Goal: Task Accomplishment & Management: Manage account settings

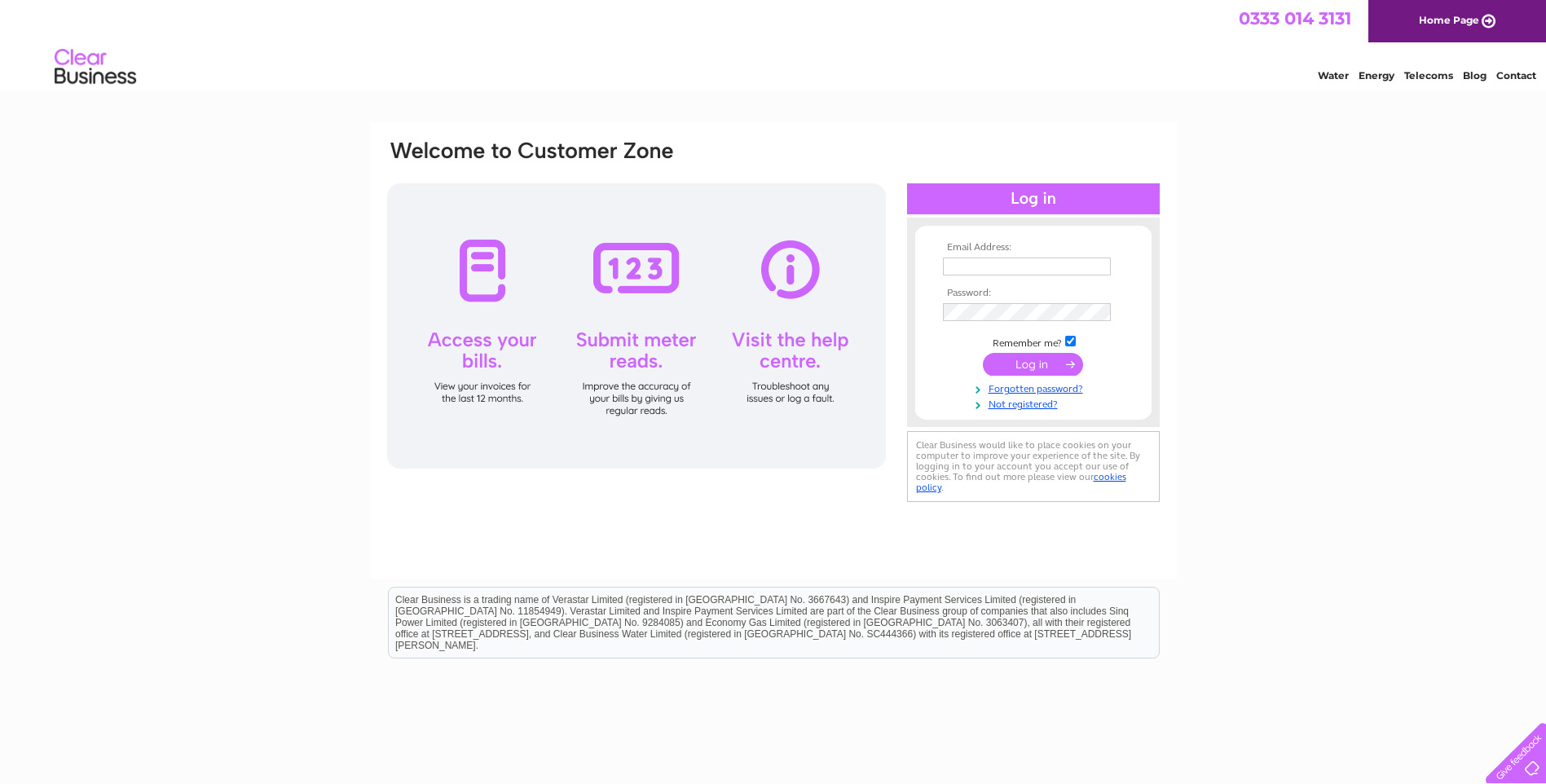
type input "[EMAIL_ADDRESS][DOMAIN_NAME]"
click at [1045, 356] on input "submit" at bounding box center [1033, 364] width 100 height 23
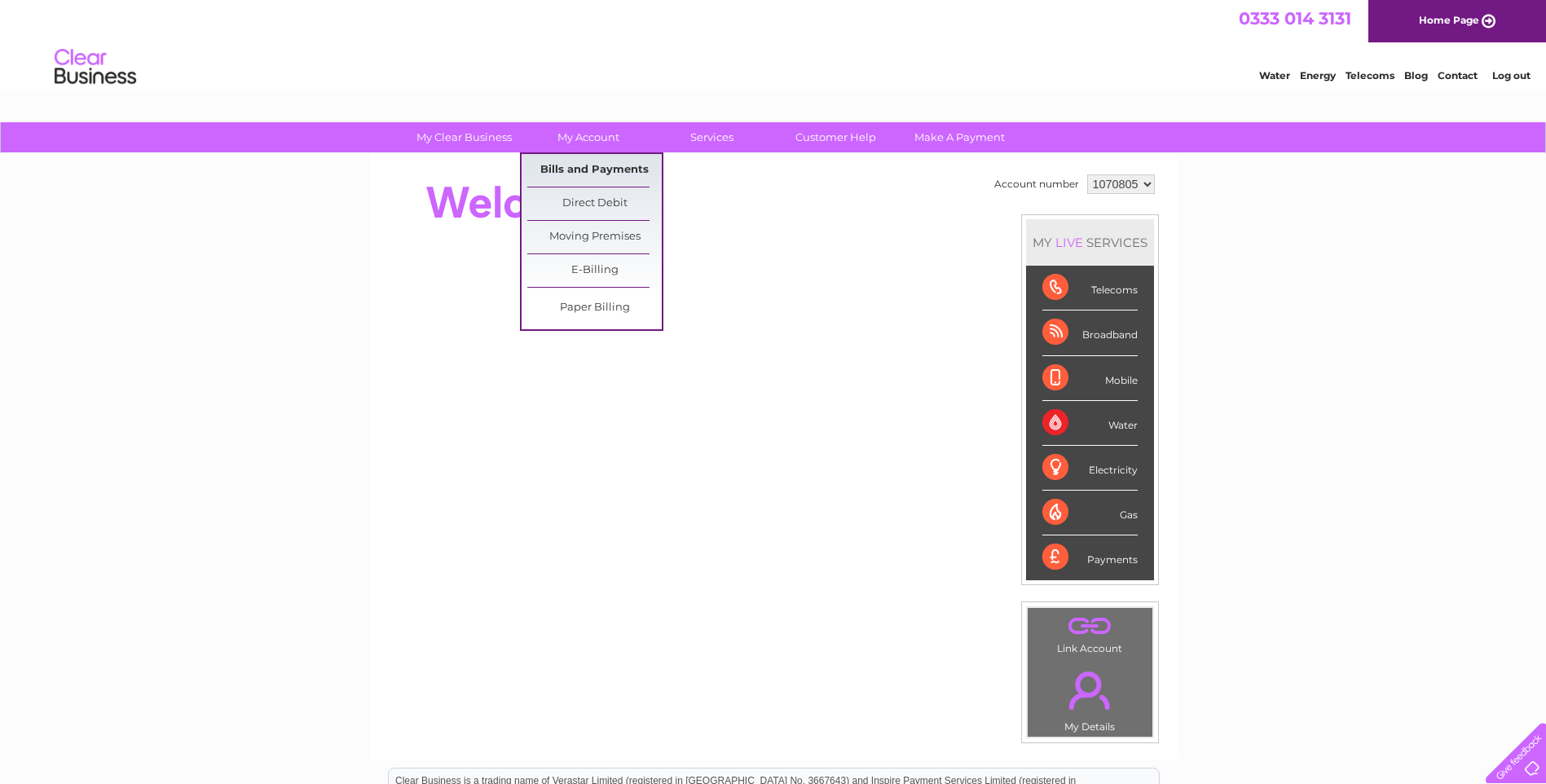
click at [599, 176] on link "Bills and Payments" at bounding box center [594, 170] width 134 height 33
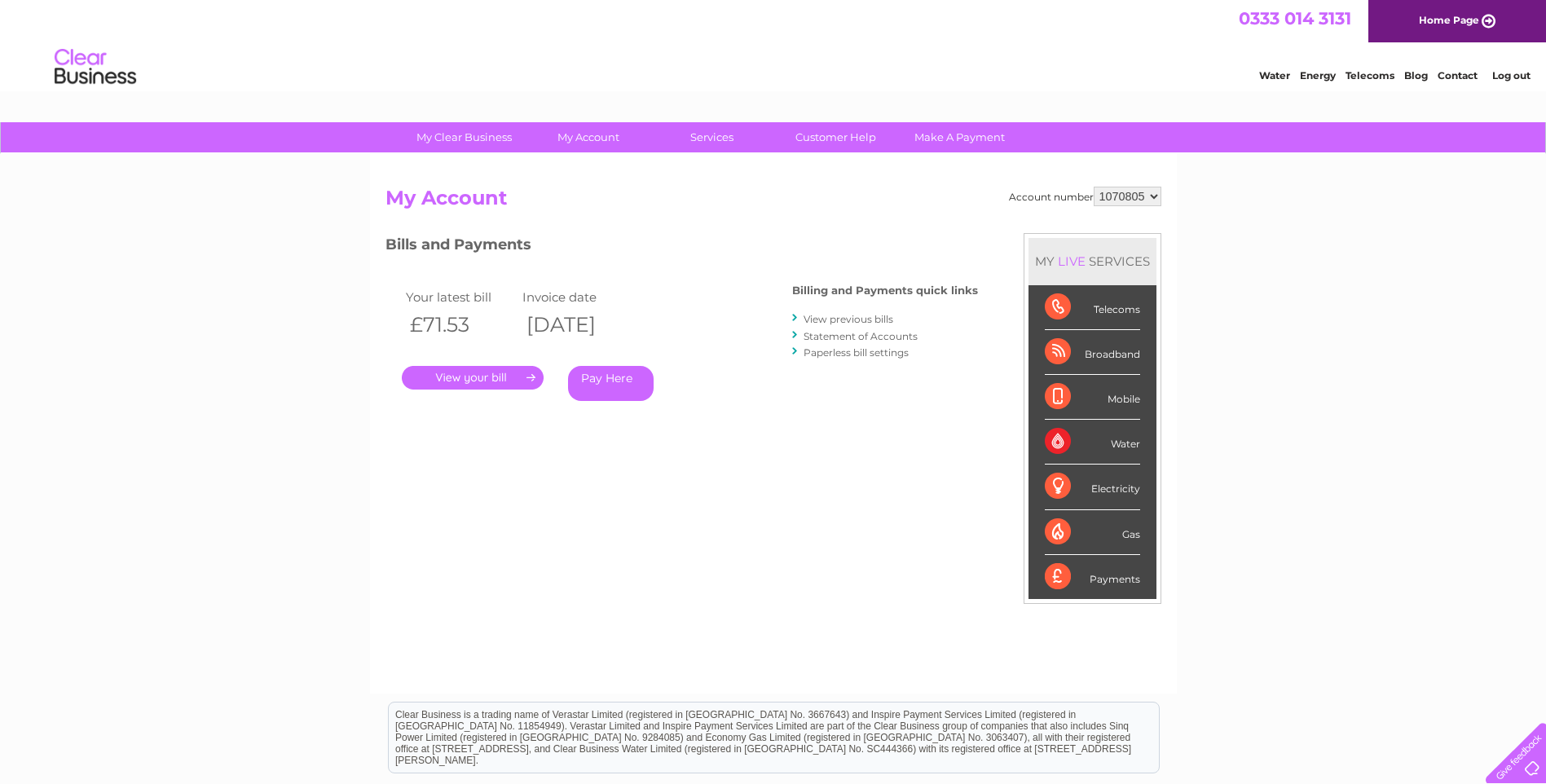
click at [507, 383] on link "." at bounding box center [473, 377] width 142 height 24
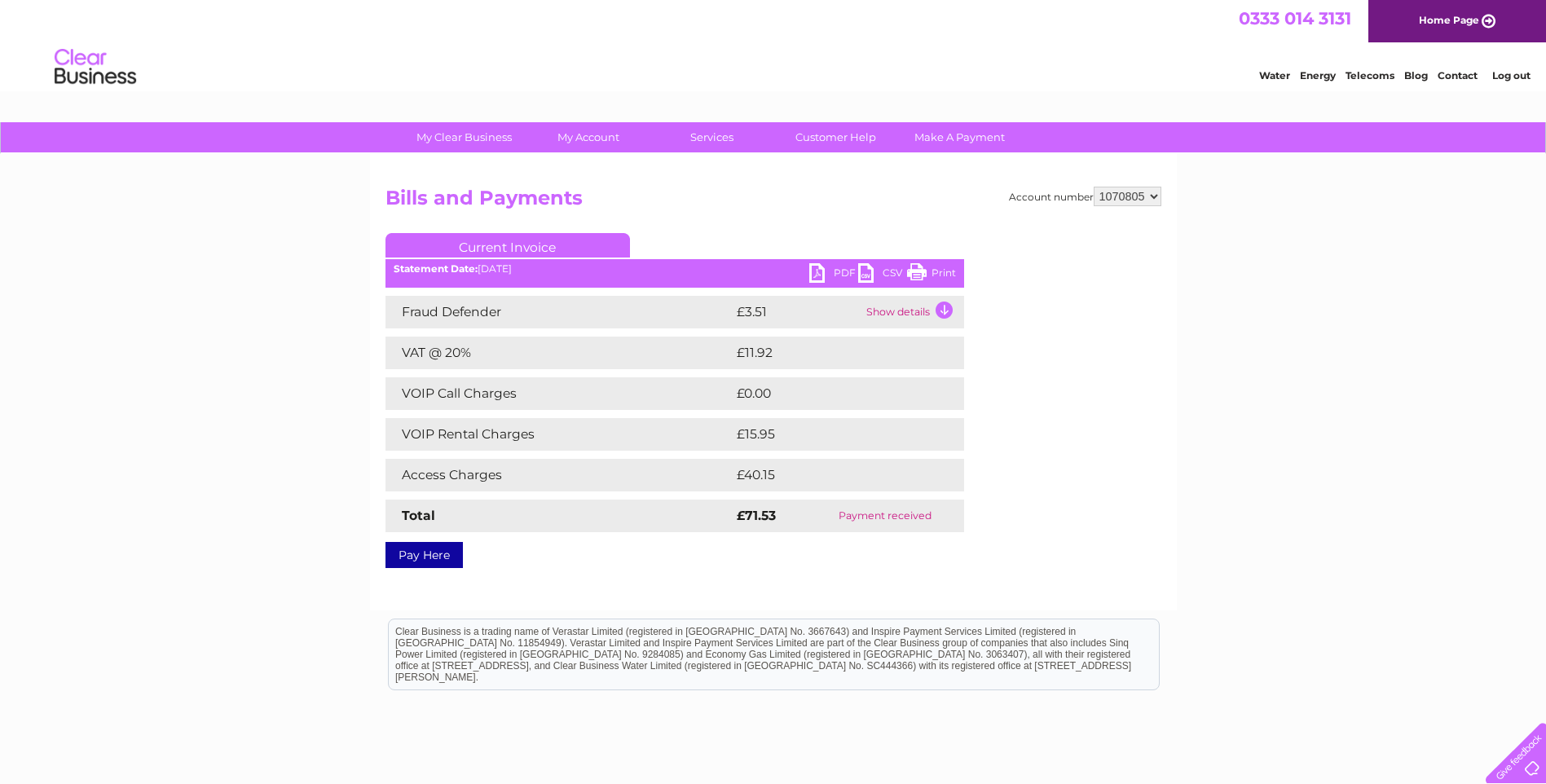
click at [819, 272] on link "PDF" at bounding box center [834, 275] width 49 height 24
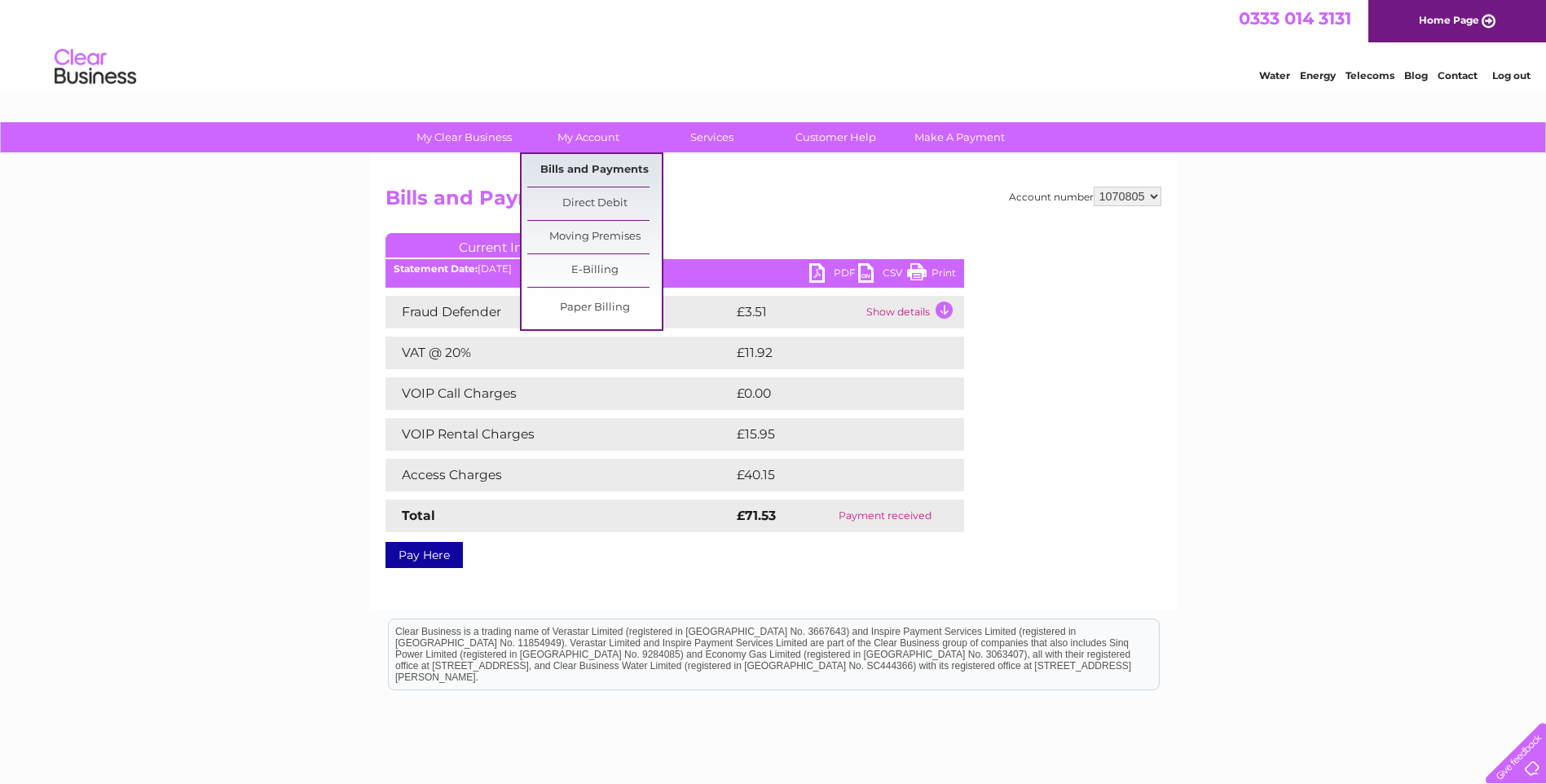
click at [614, 166] on link "Bills and Payments" at bounding box center [594, 170] width 134 height 33
click at [587, 171] on link "Bills and Payments" at bounding box center [594, 170] width 134 height 33
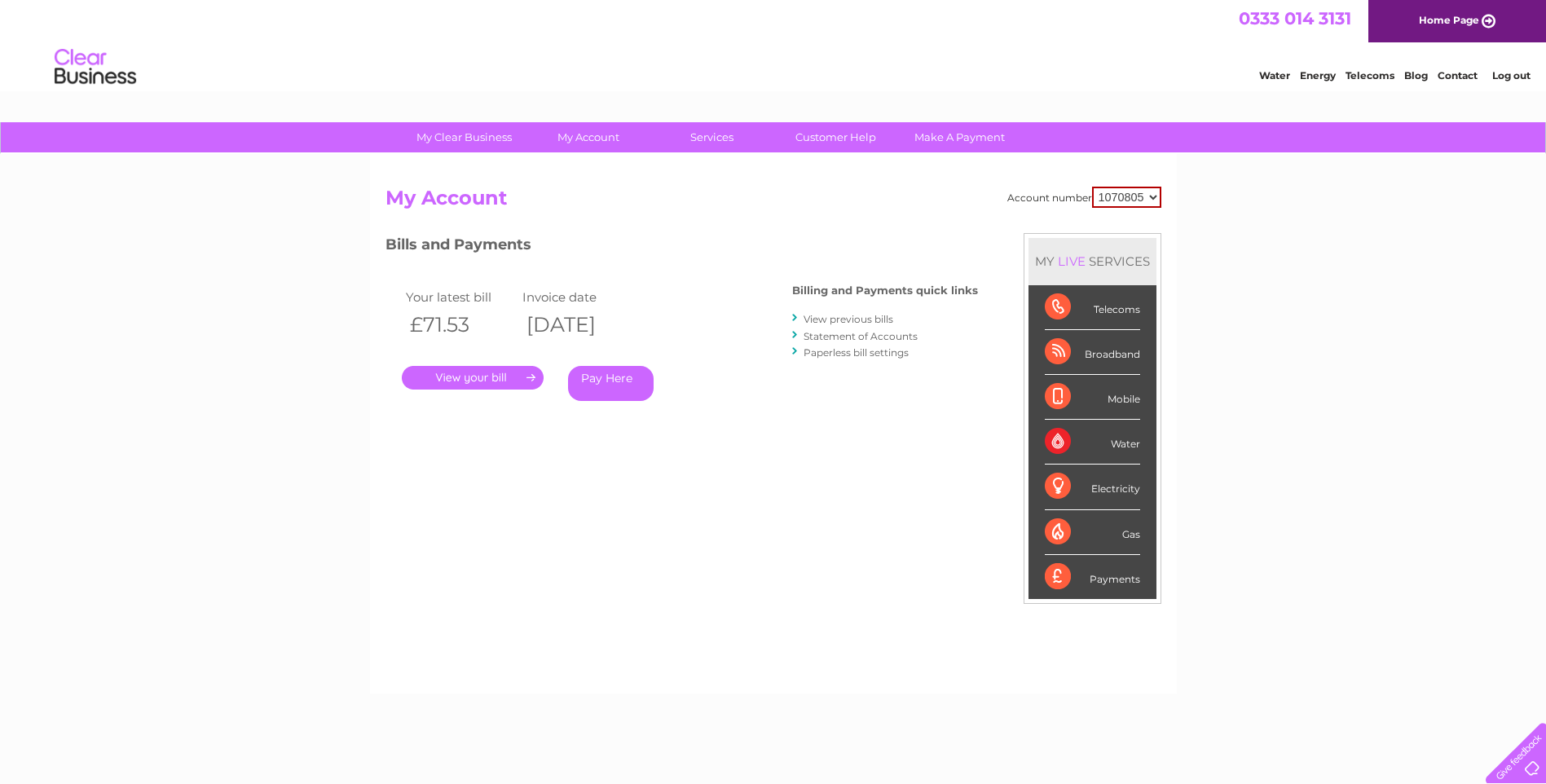
click at [859, 317] on link "View previous bills" at bounding box center [849, 319] width 90 height 12
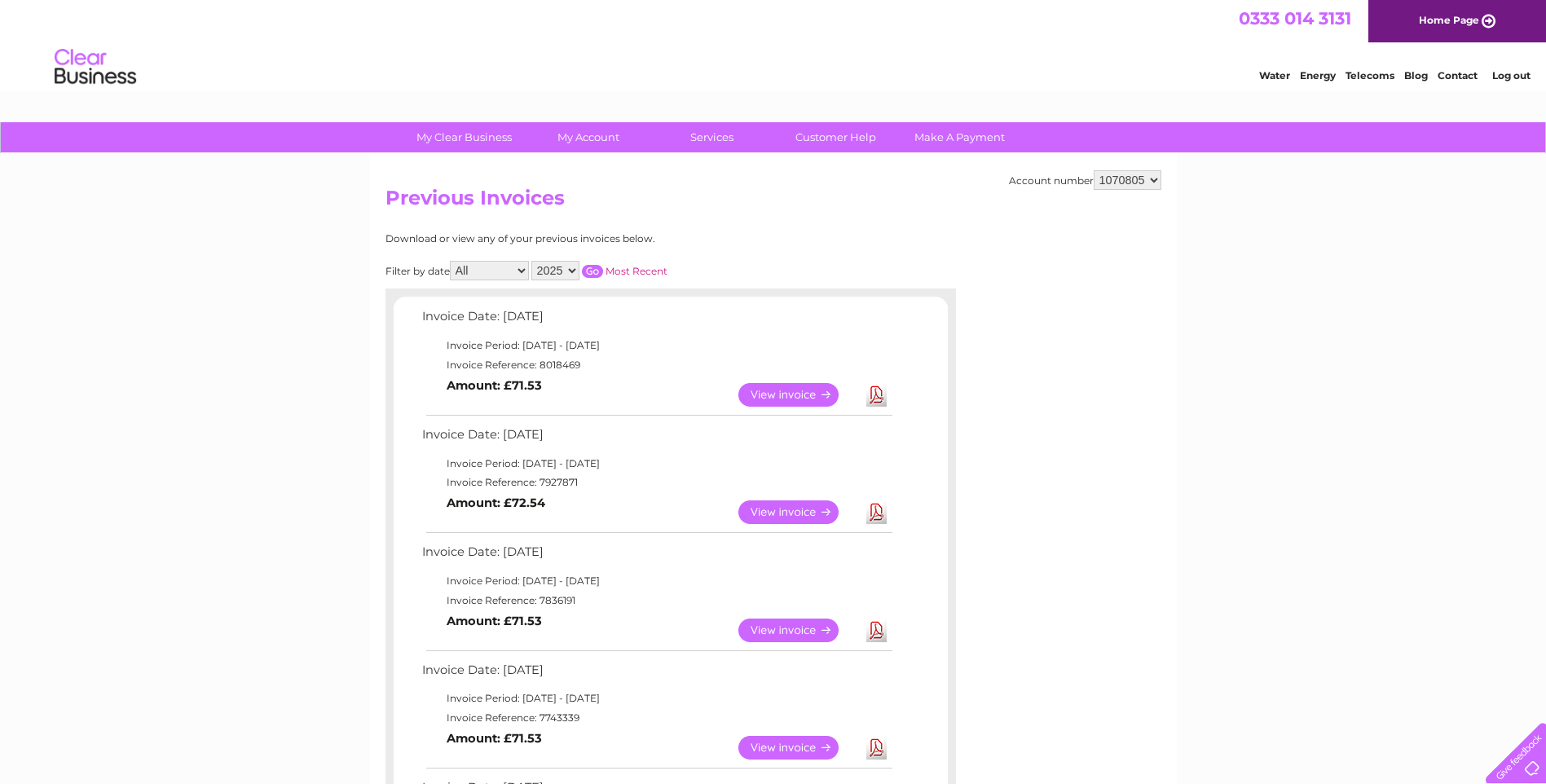
click at [1148, 185] on select "1070805 3025548" at bounding box center [1127, 180] width 68 height 19
select select "3025548"
click at [1093, 170] on select "1070805 3025548" at bounding box center [1127, 180] width 68 height 19
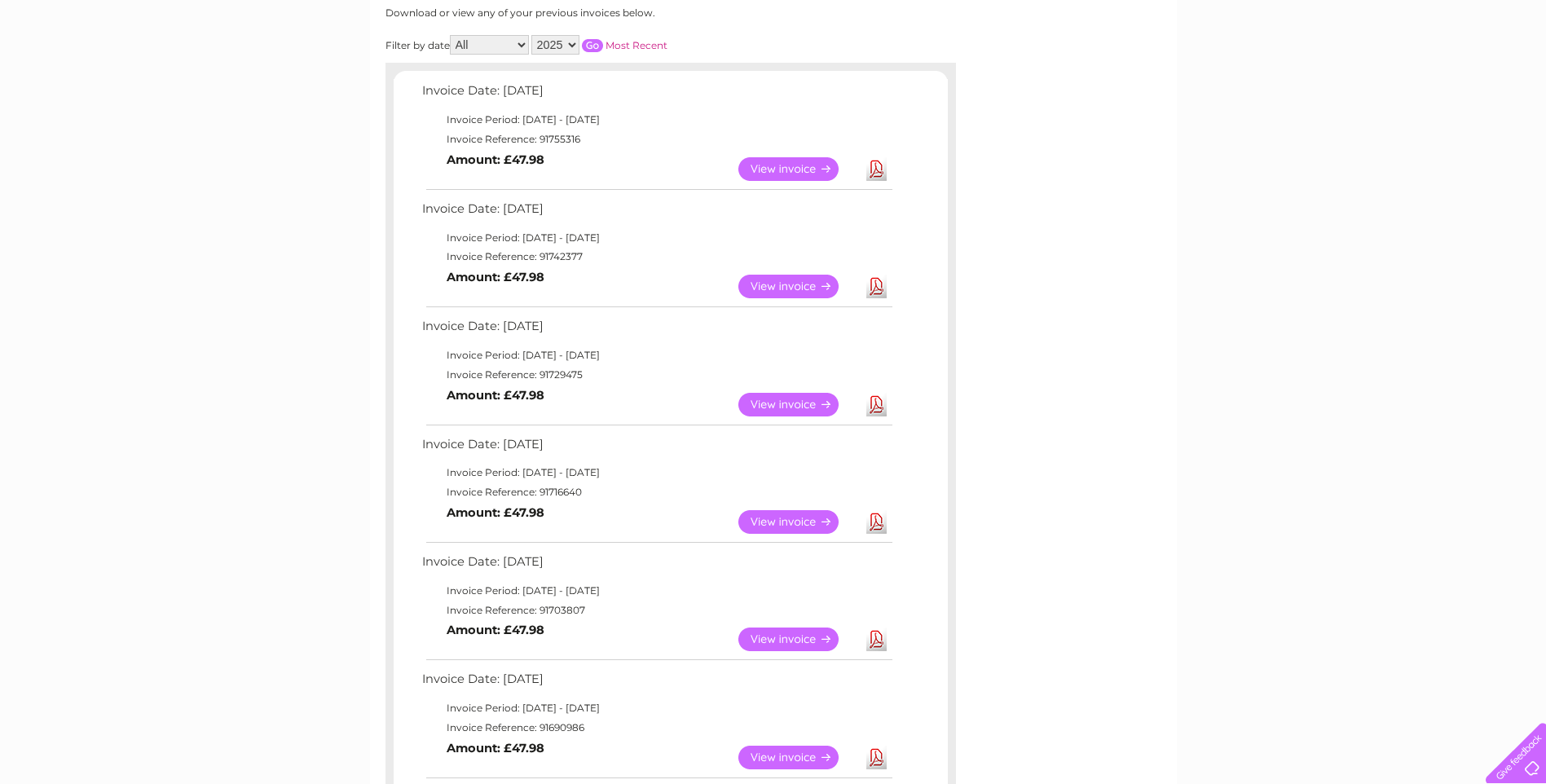
scroll to position [245, 0]
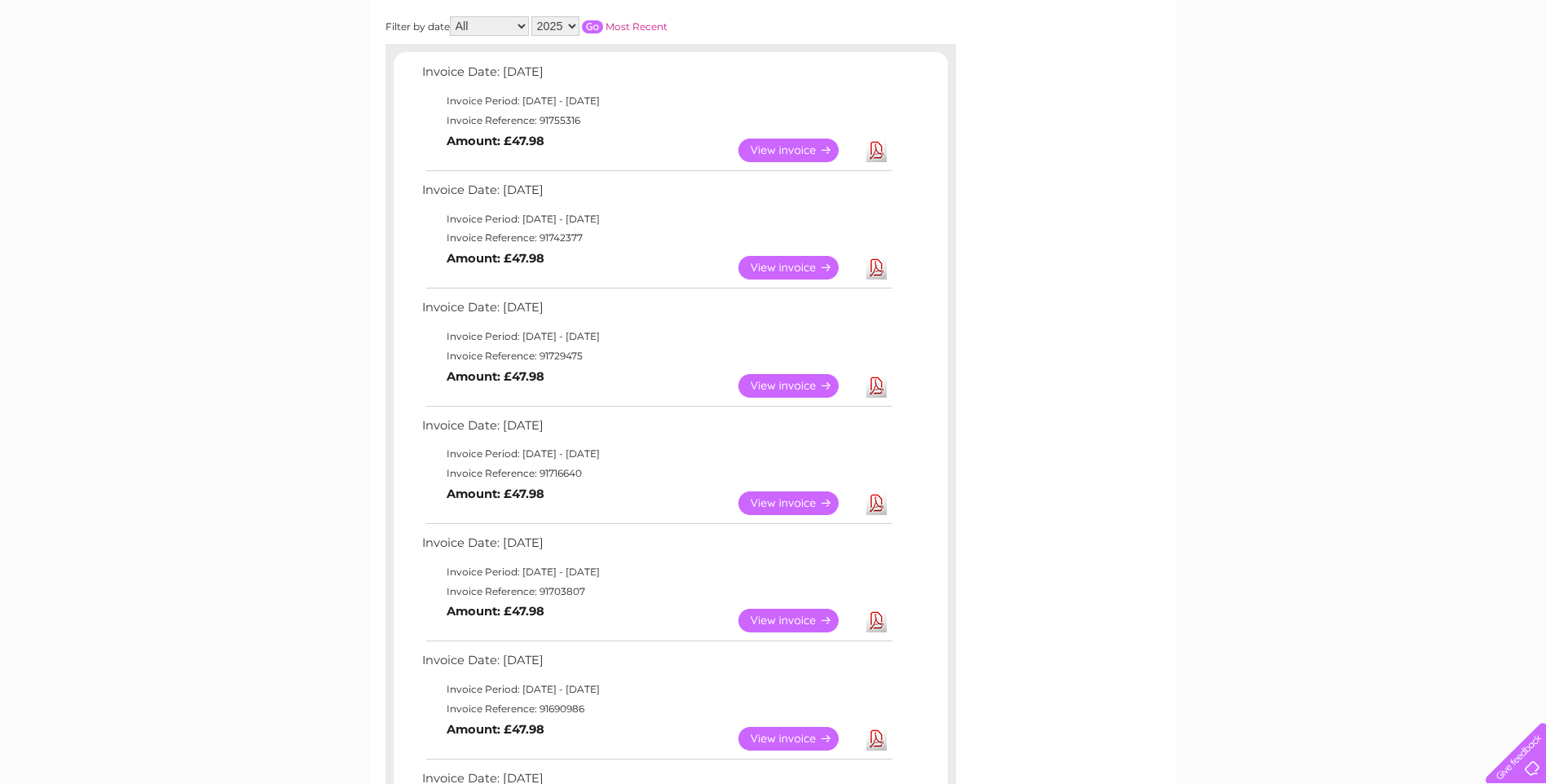
click at [801, 506] on link "View" at bounding box center [799, 503] width 120 height 24
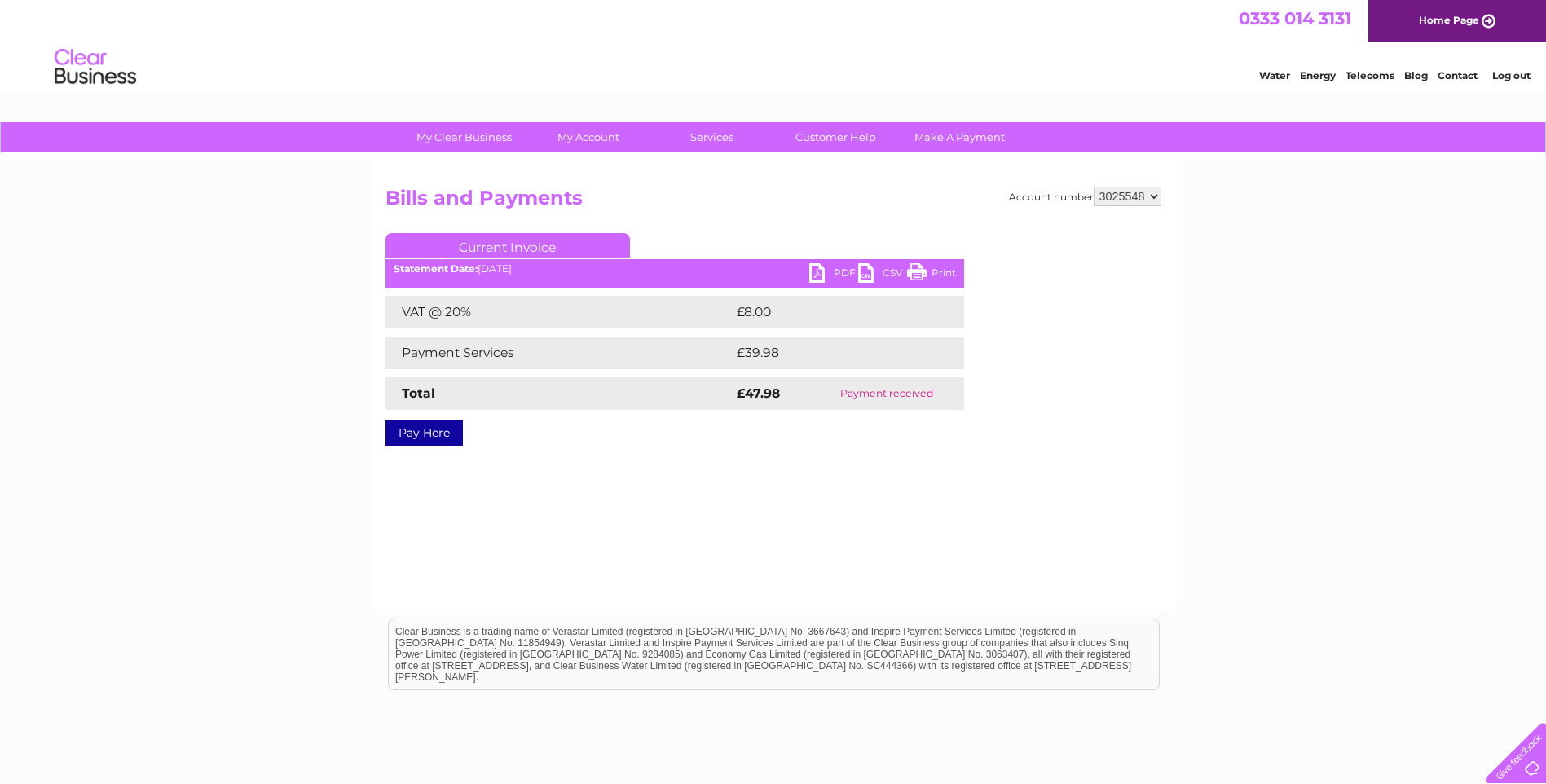
click at [813, 270] on link "PDF" at bounding box center [834, 275] width 49 height 24
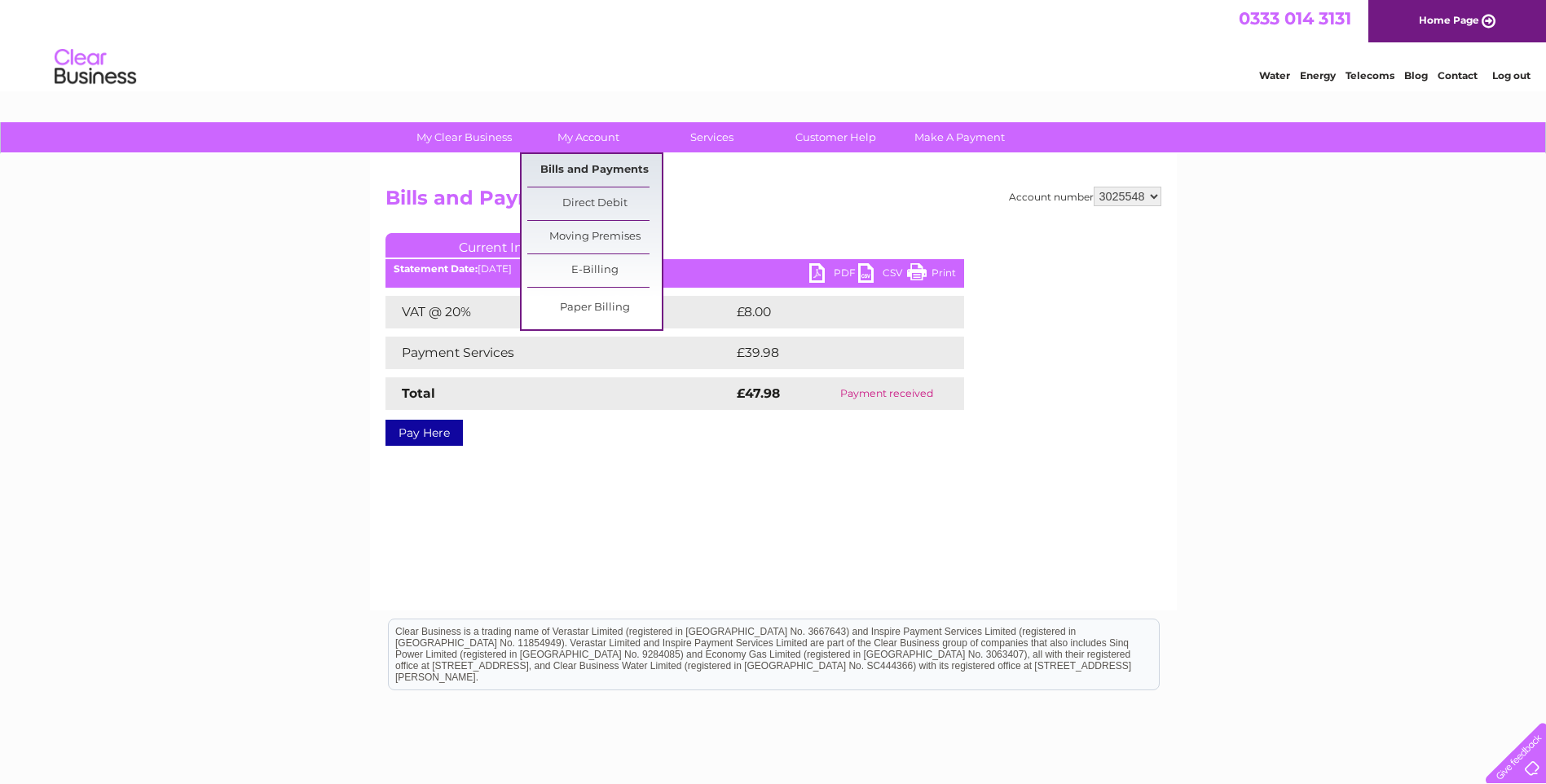
click at [602, 167] on link "Bills and Payments" at bounding box center [594, 170] width 134 height 33
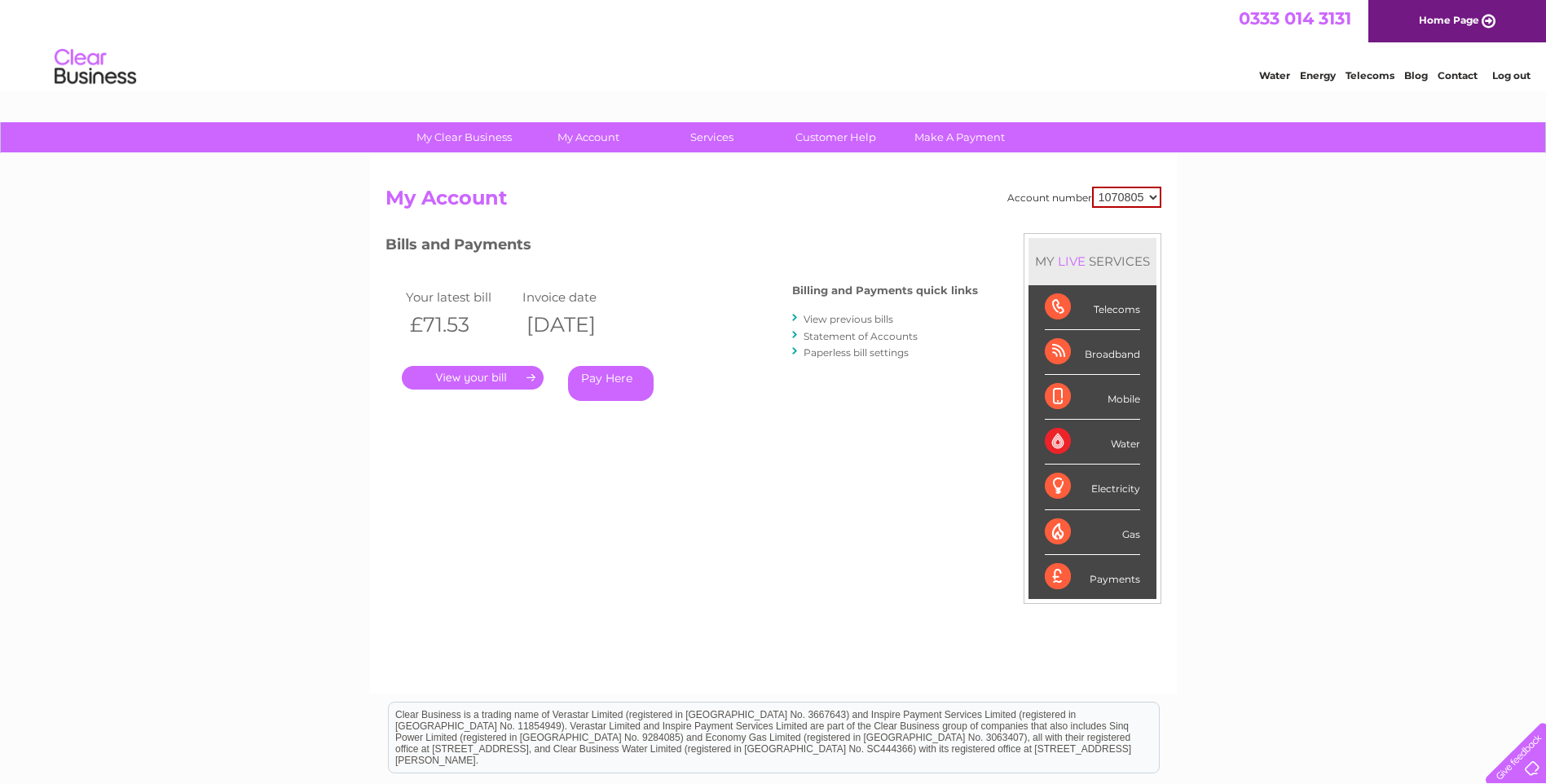
click at [834, 316] on link "View previous bills" at bounding box center [849, 319] width 90 height 12
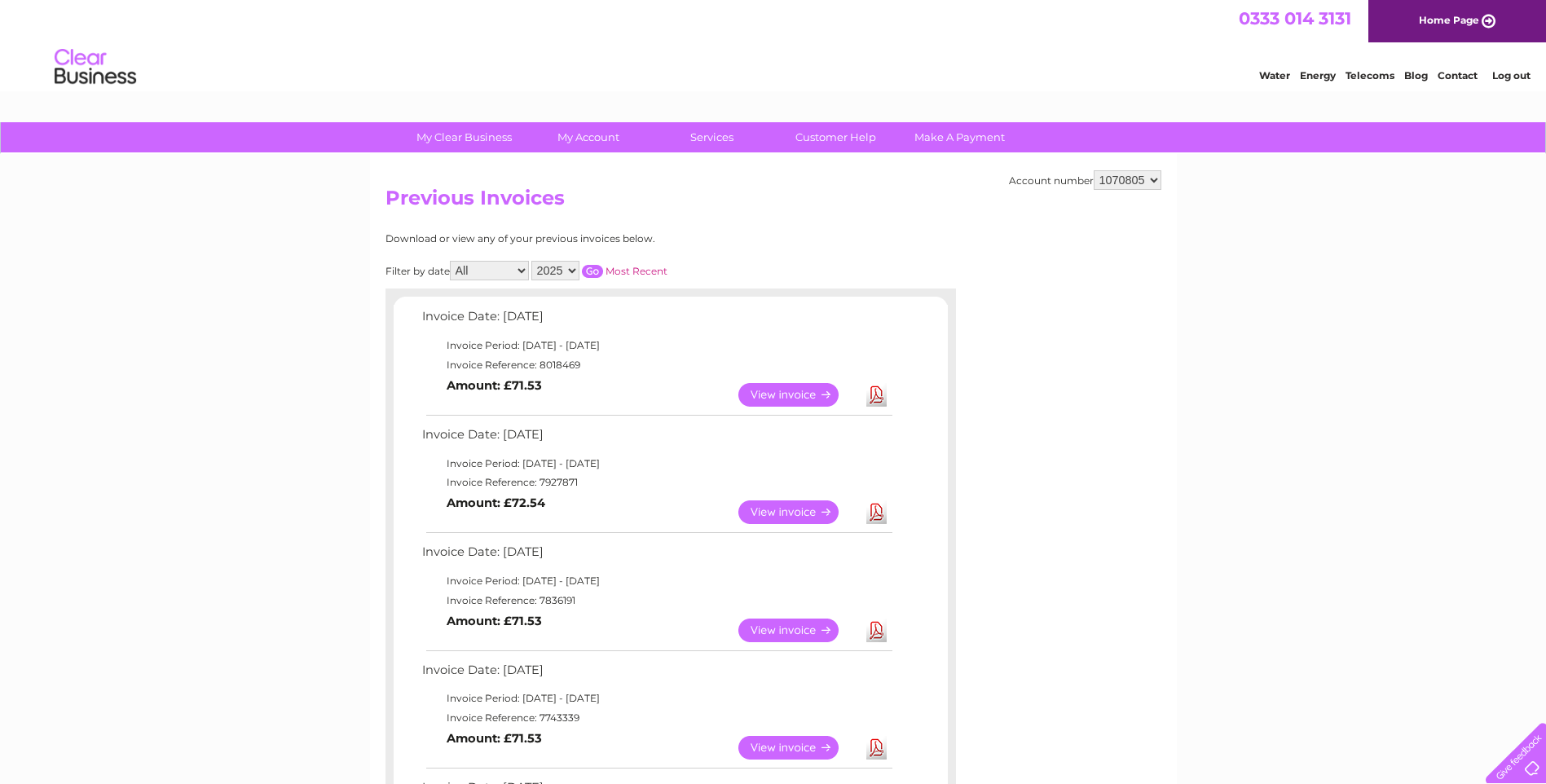
click at [1147, 176] on select "1070805 3025548" at bounding box center [1127, 180] width 68 height 19
select select "3025548"
click at [1093, 170] on select "1070805 3025548" at bounding box center [1127, 180] width 68 height 19
click at [575, 268] on select "2025 2024 2023" at bounding box center [555, 270] width 48 height 19
click at [533, 261] on select "2025 2024 2023" at bounding box center [555, 270] width 48 height 19
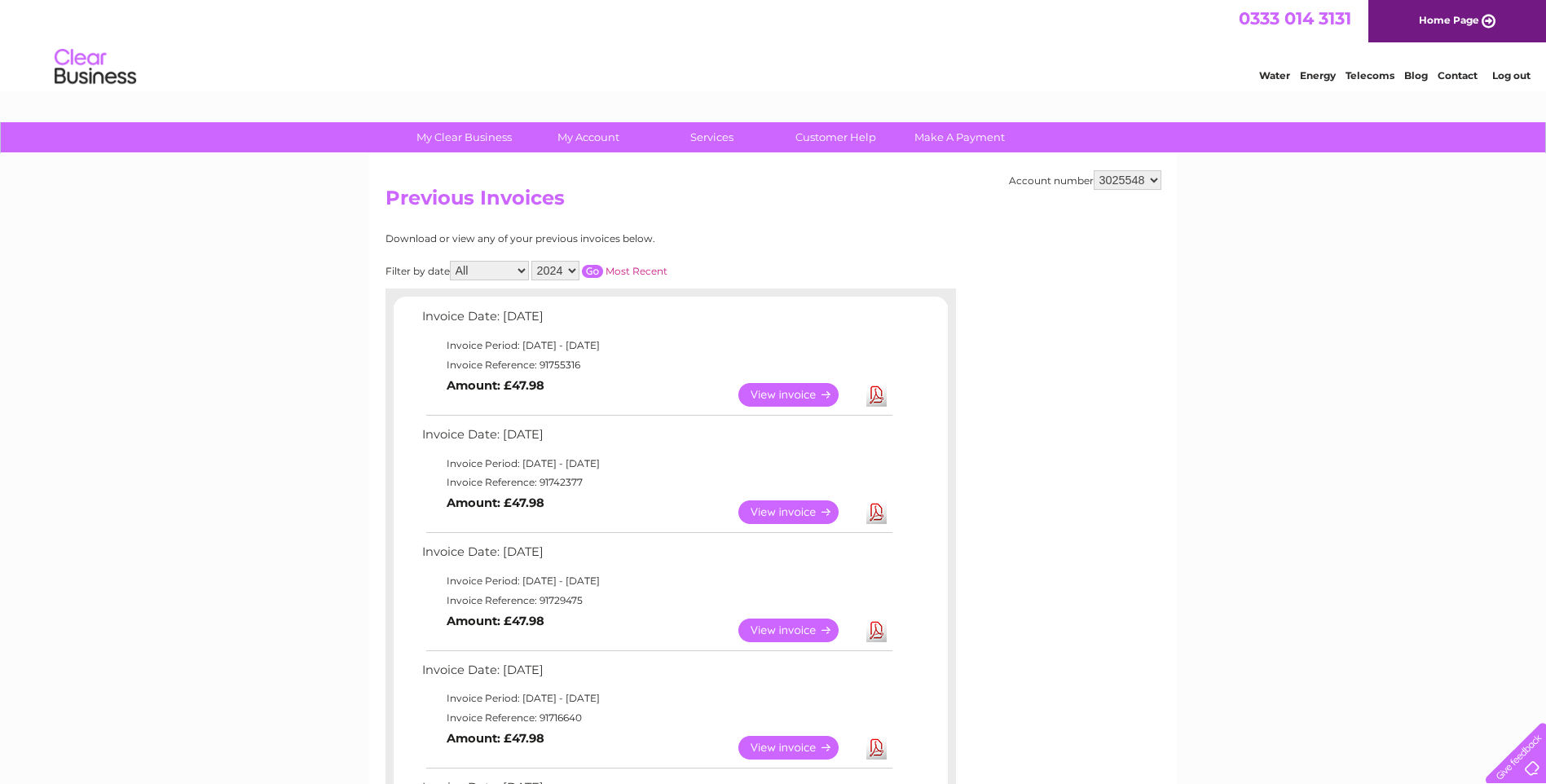
click at [599, 269] on input "button" at bounding box center [592, 271] width 21 height 13
click at [567, 270] on select "2025 2024 2023" at bounding box center [555, 270] width 48 height 19
click at [533, 261] on select "2025 2024 2023" at bounding box center [555, 270] width 48 height 19
click at [594, 272] on input "button" at bounding box center [592, 271] width 21 height 13
click at [568, 270] on select "2025 2024 2023" at bounding box center [555, 270] width 48 height 19
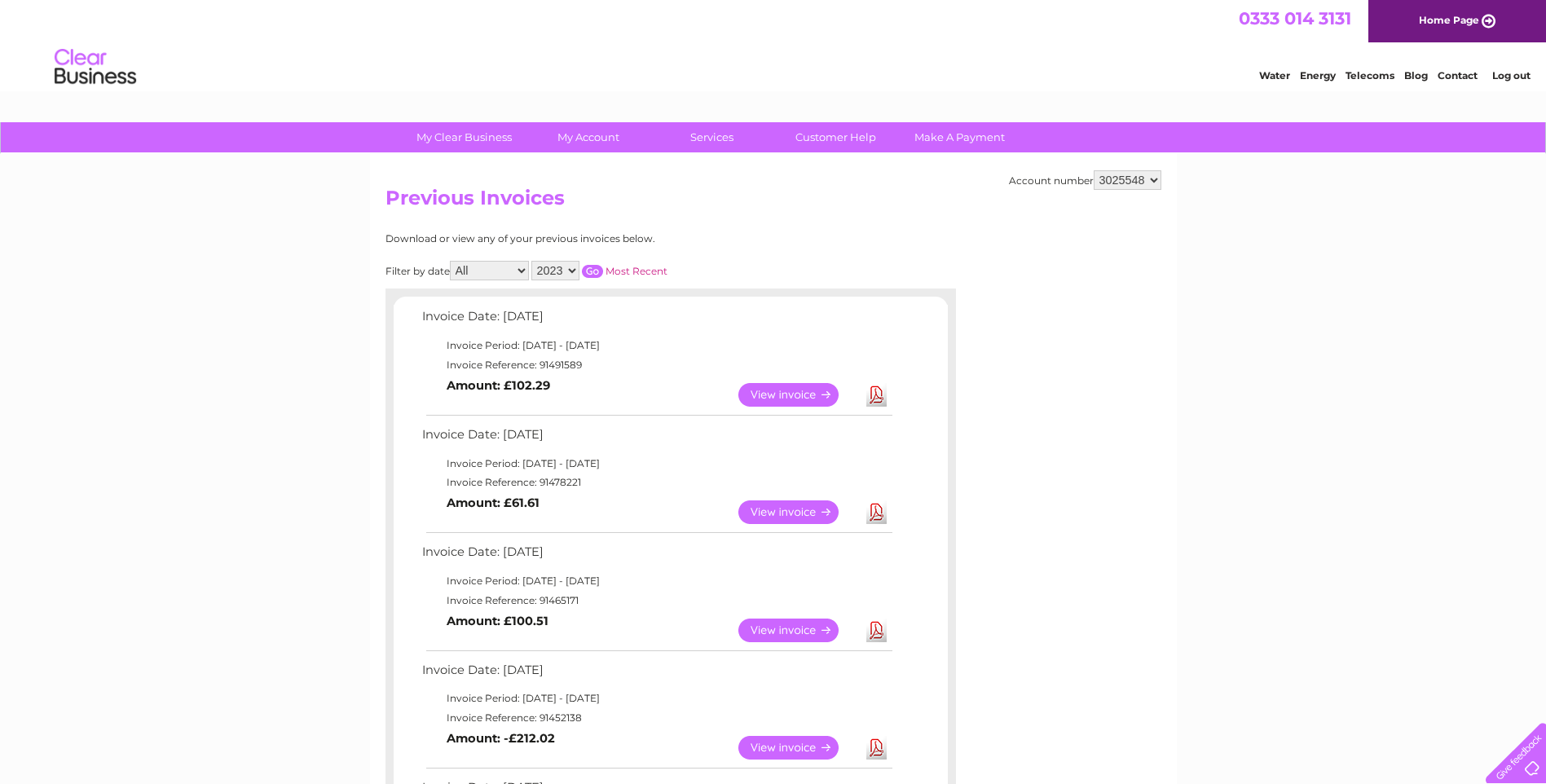
select select "2024"
click at [533, 261] on select "2025 2024 2023" at bounding box center [555, 270] width 48 height 19
click at [593, 270] on input "button" at bounding box center [592, 271] width 21 height 13
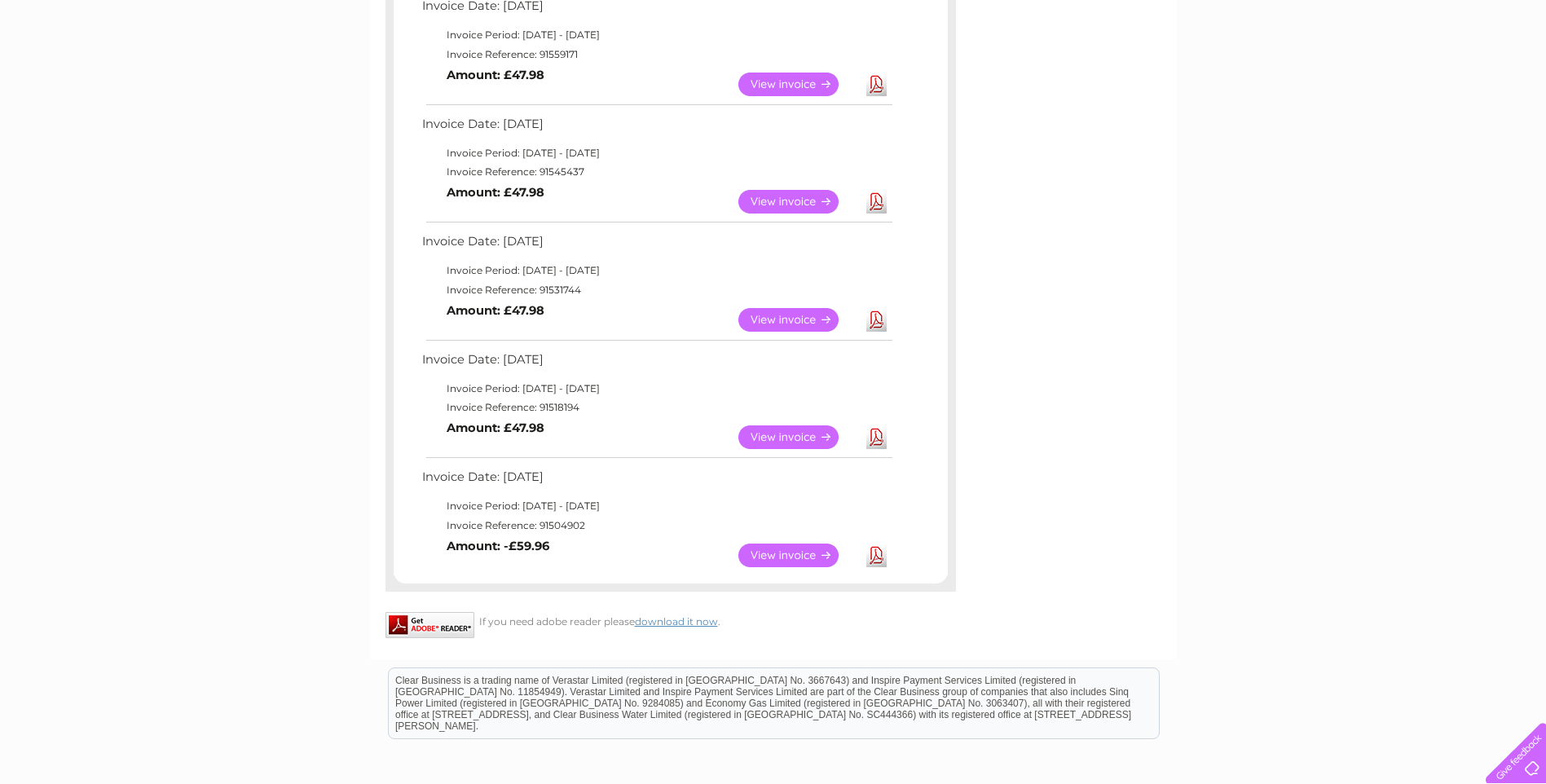
scroll to position [1140, 0]
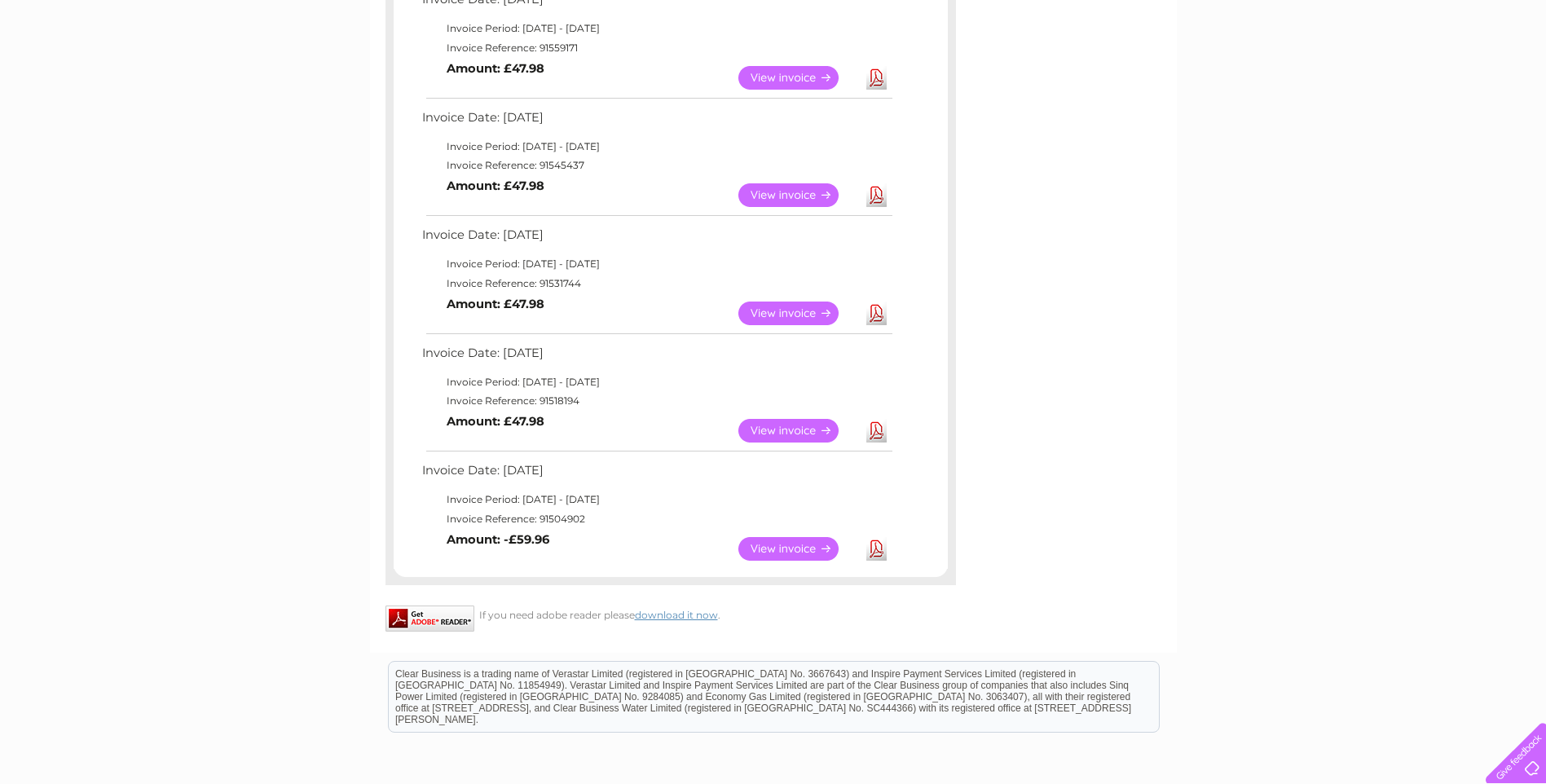
click at [782, 548] on link "View" at bounding box center [799, 549] width 120 height 24
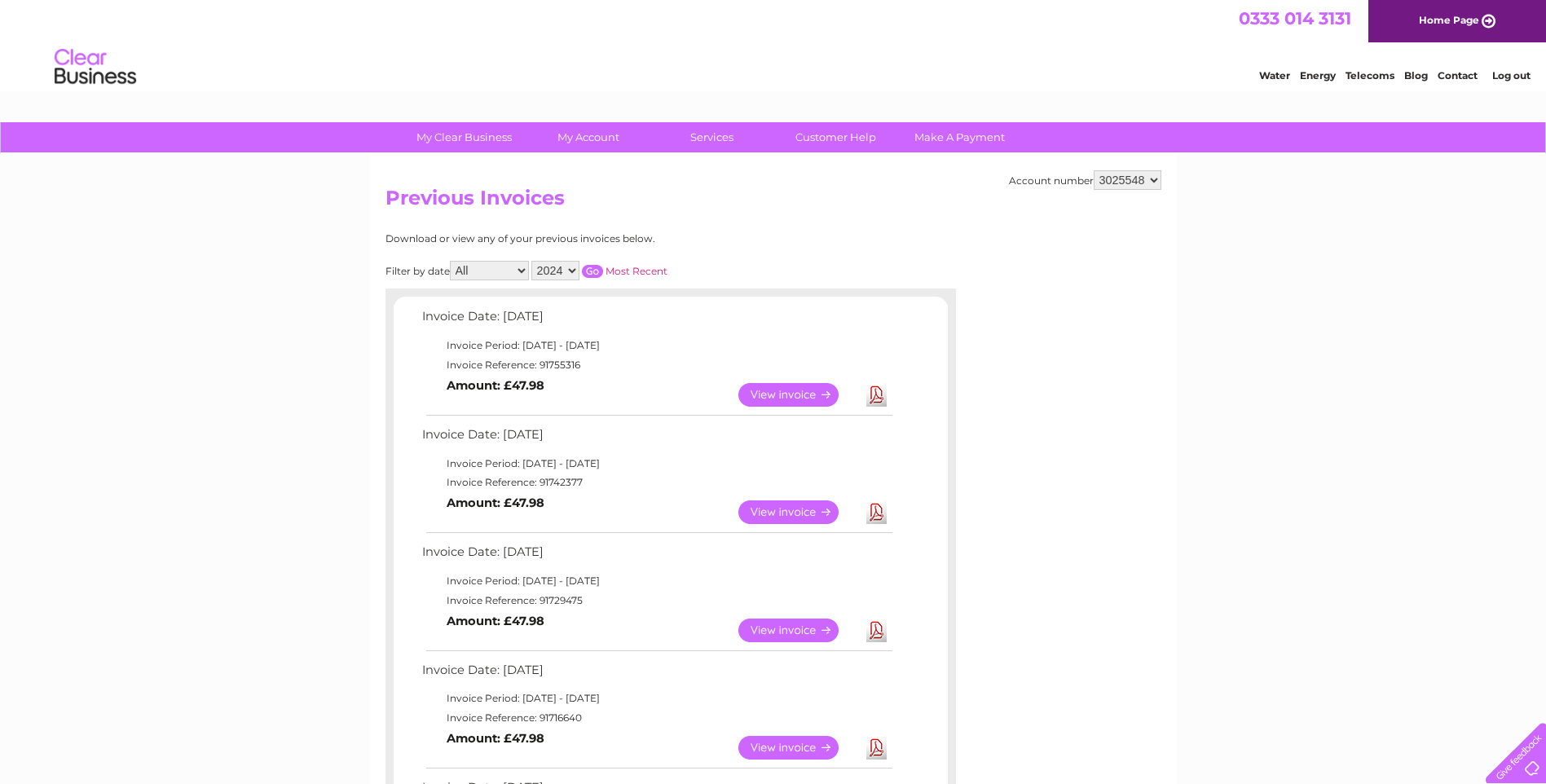
click at [599, 271] on input "button" at bounding box center [592, 271] width 21 height 13
click at [574, 269] on select "2025 2024 2023" at bounding box center [555, 270] width 48 height 19
select select "2023"
click at [533, 261] on select "2025 2024 2023" at bounding box center [555, 270] width 48 height 19
click at [596, 271] on input "button" at bounding box center [592, 271] width 21 height 13
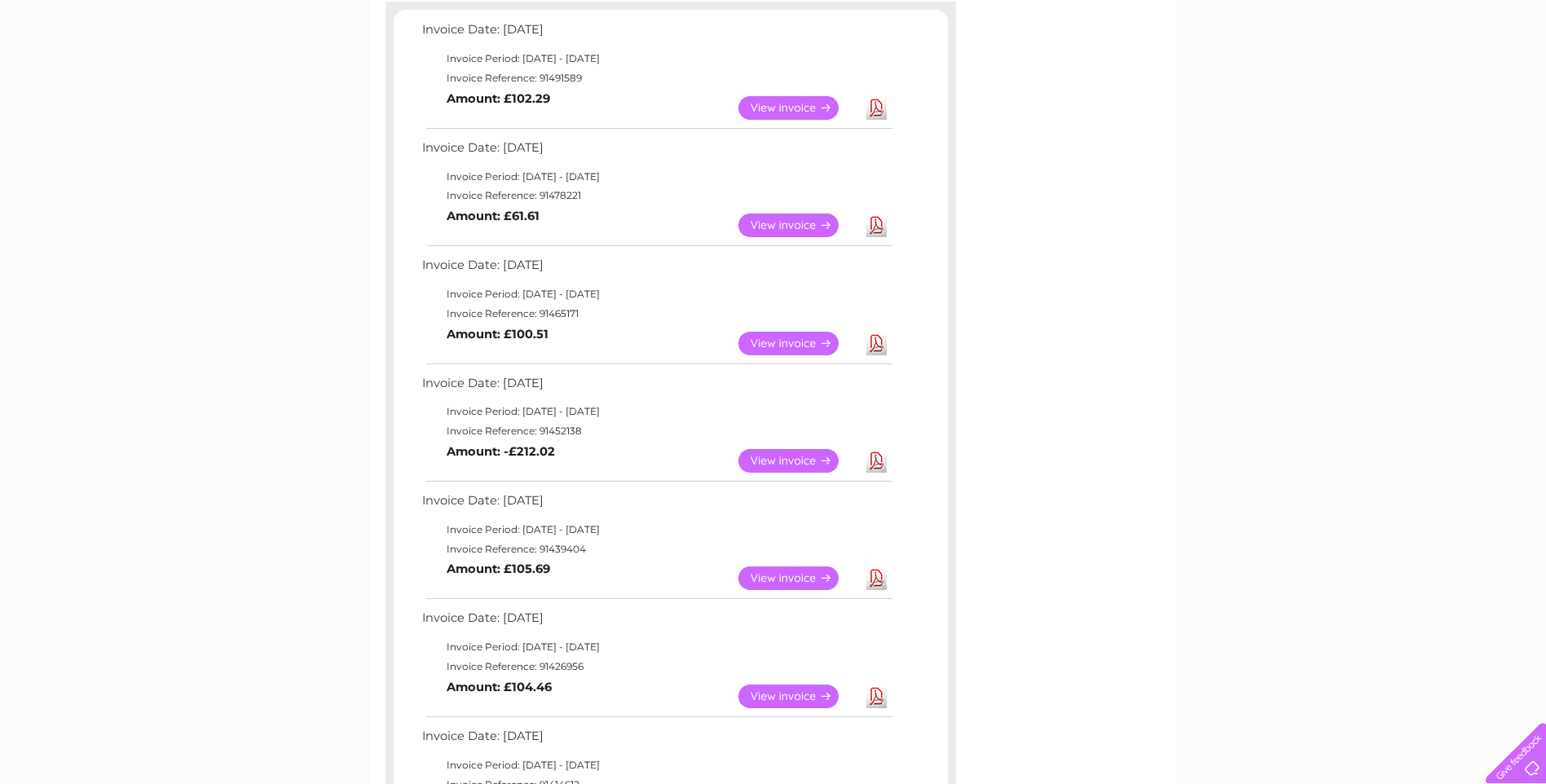
scroll to position [205, 0]
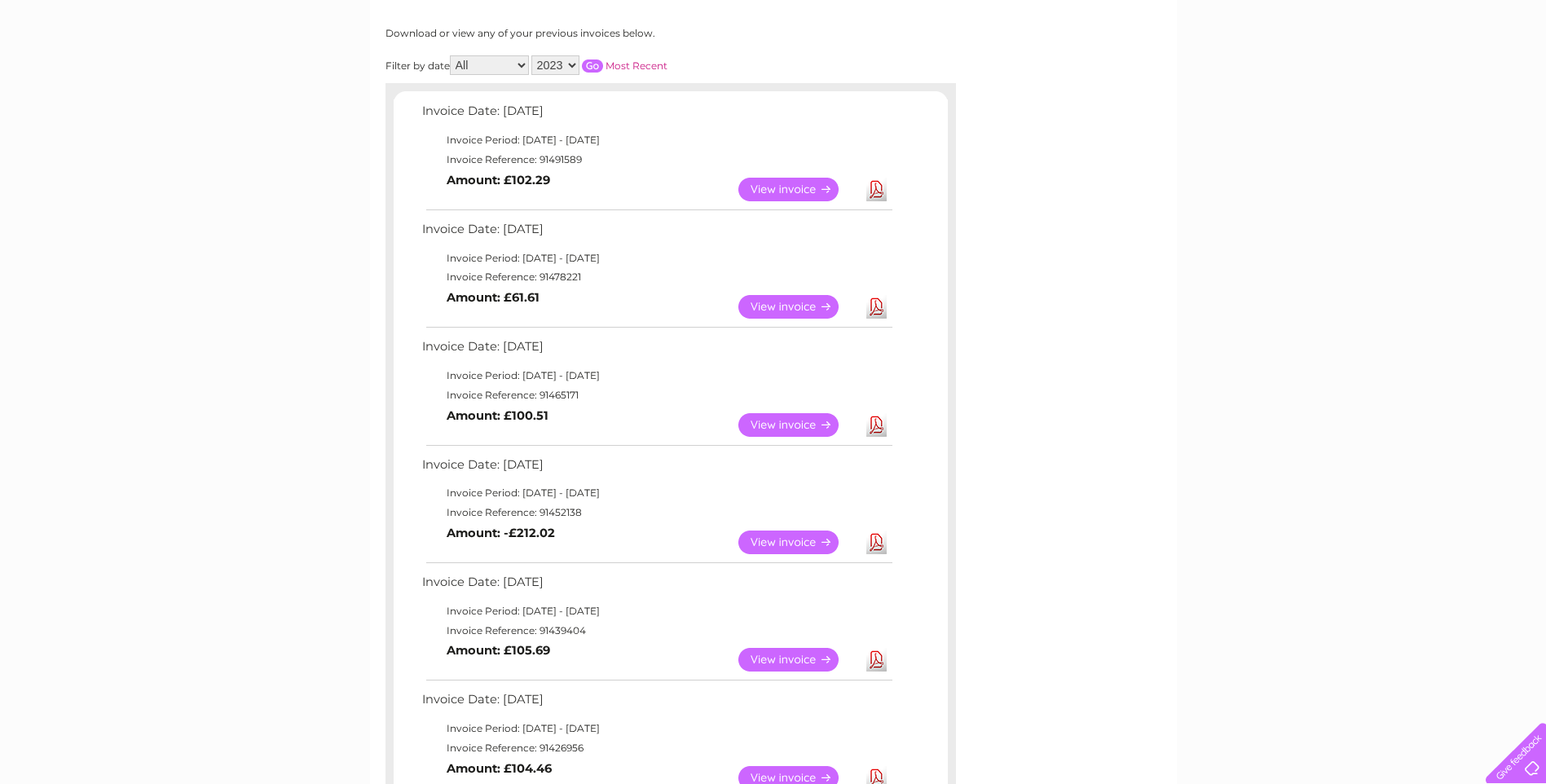
click at [784, 544] on link "View" at bounding box center [799, 542] width 120 height 24
